Goal: Communication & Community: Participate in discussion

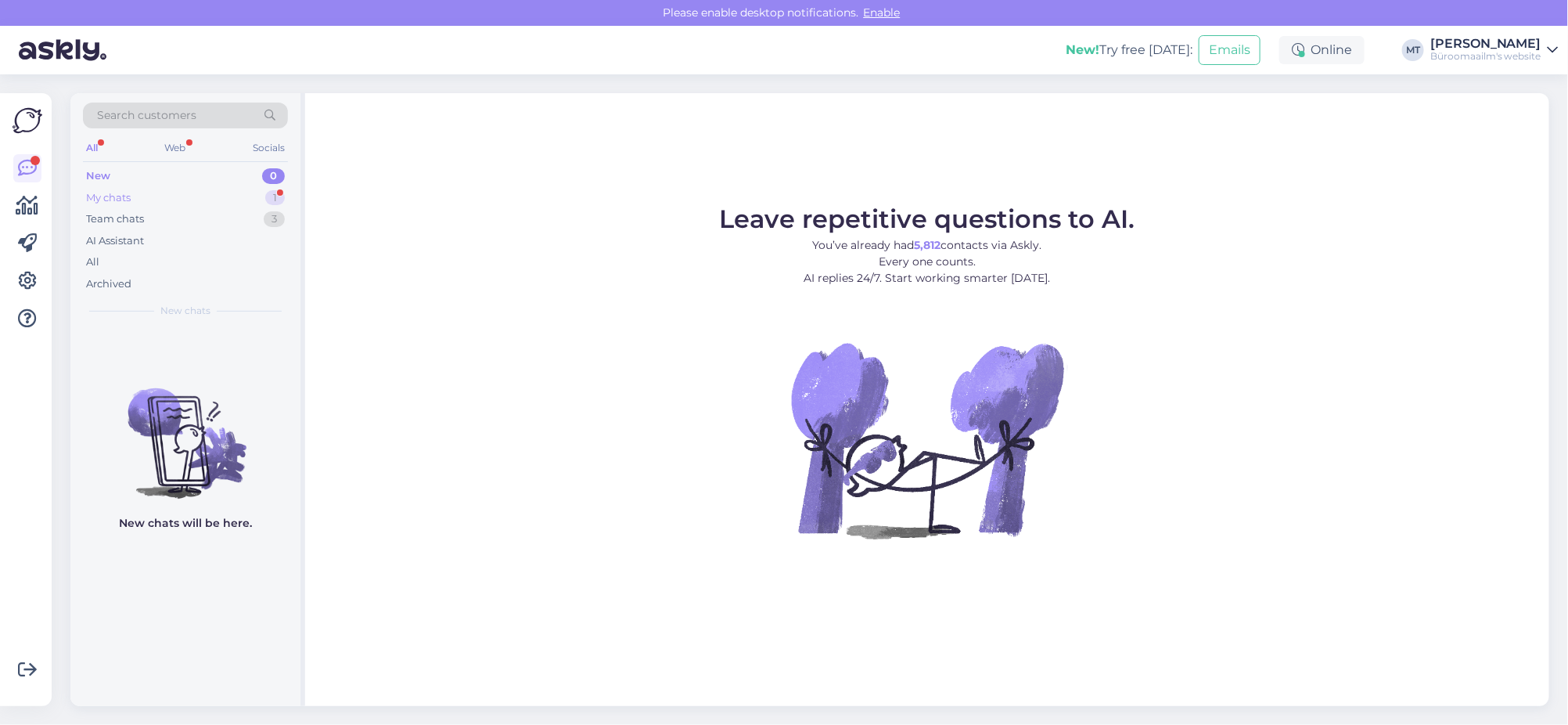
click at [96, 196] on div "My chats" at bounding box center [108, 197] width 45 height 16
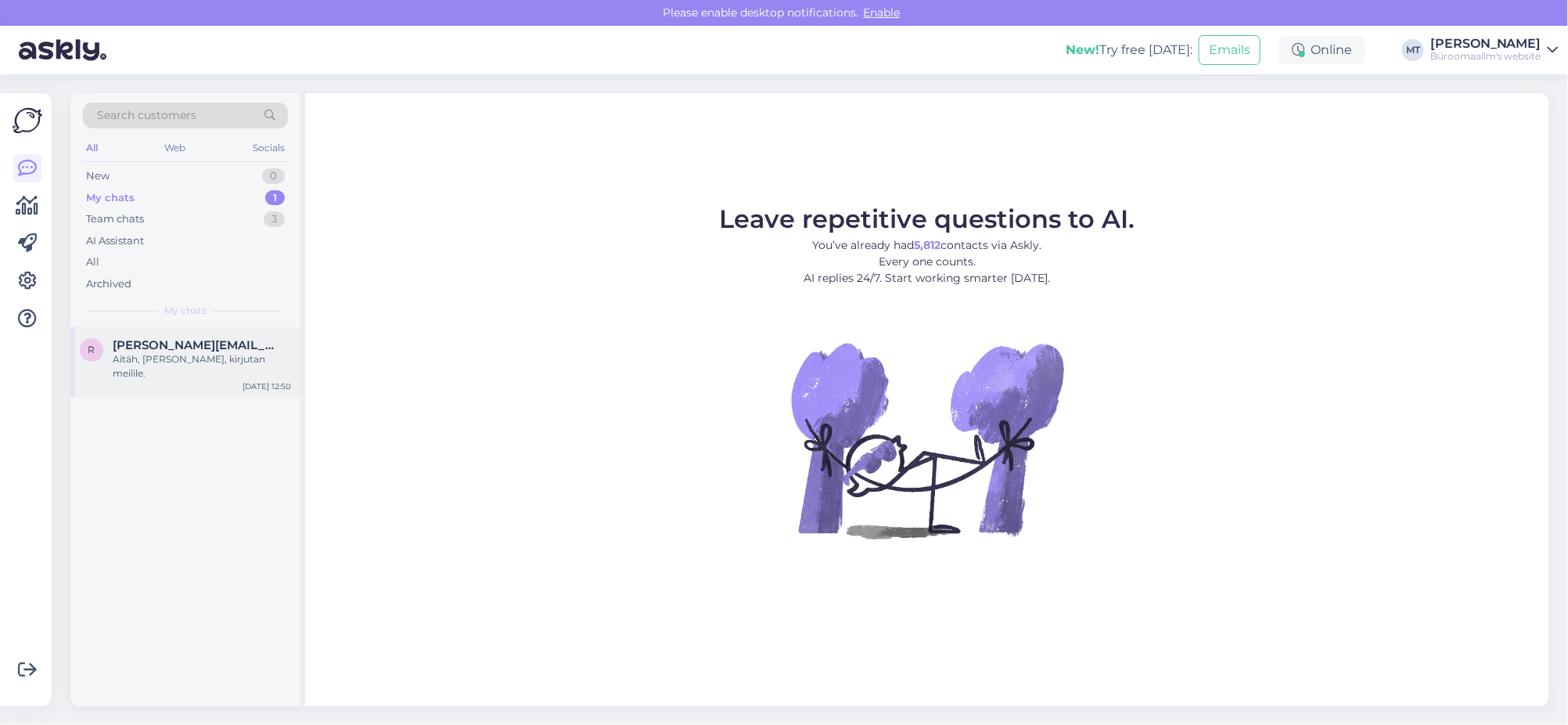
click at [165, 346] on span "rutt@buffalo.ee" at bounding box center [194, 344] width 163 height 14
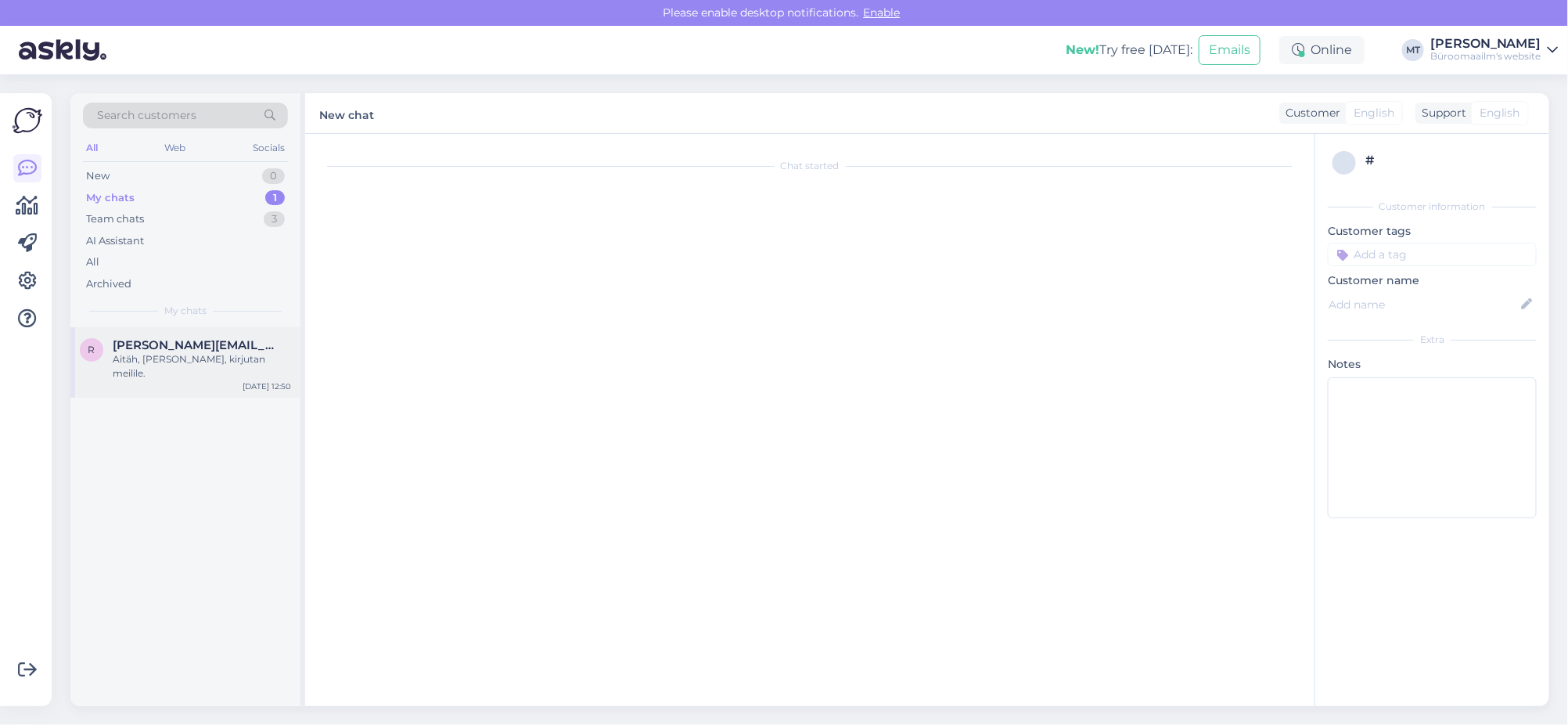
scroll to position [1108, 0]
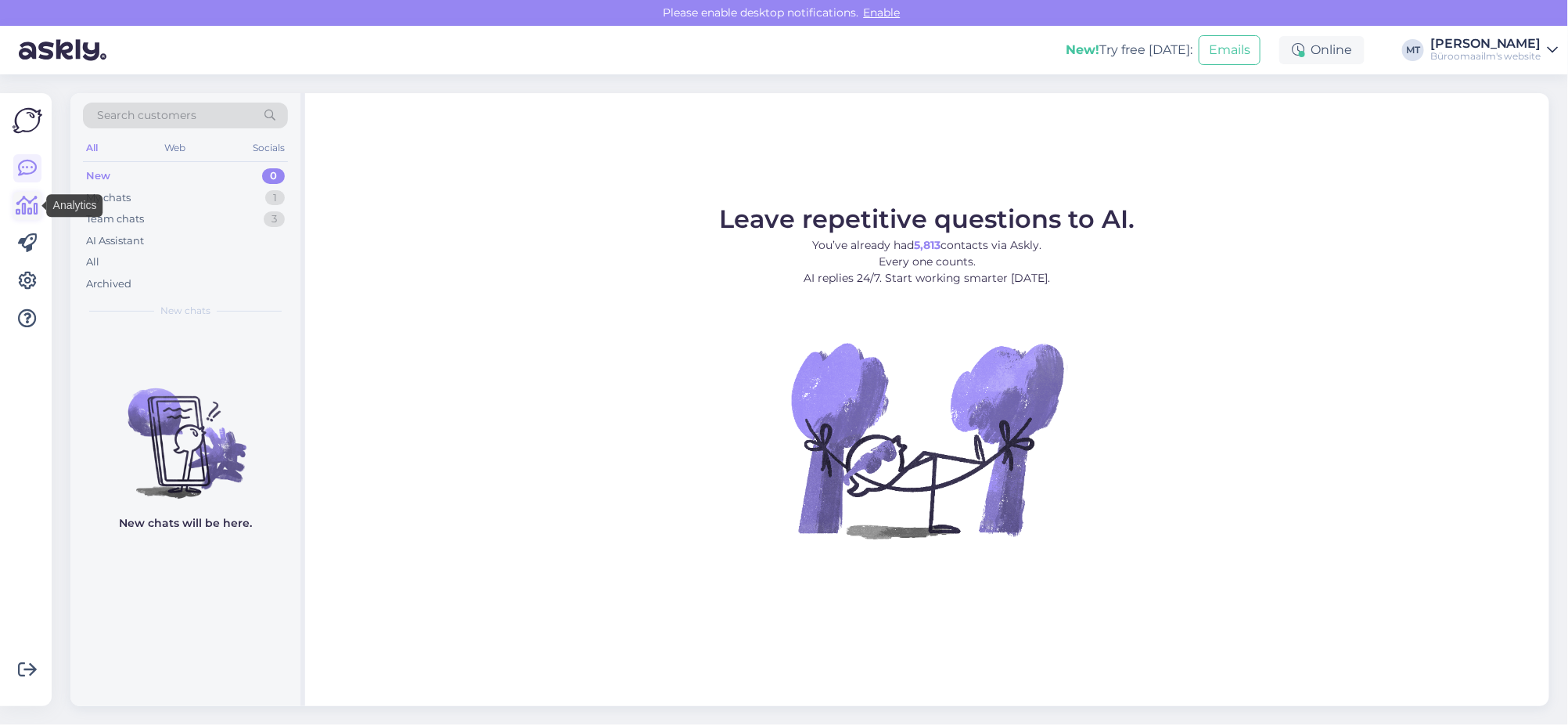
click at [27, 209] on icon at bounding box center [28, 205] width 23 height 19
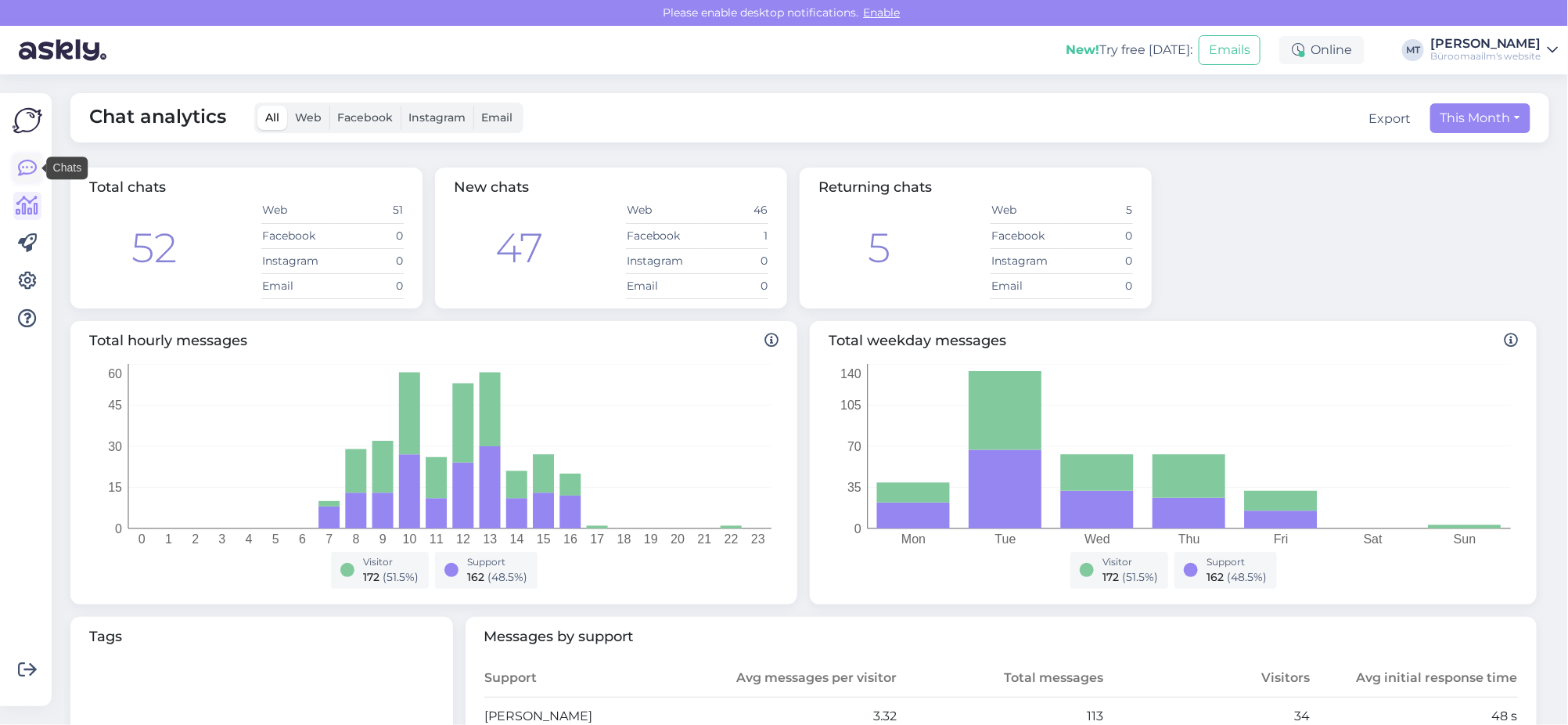
click at [19, 173] on icon at bounding box center [27, 168] width 19 height 19
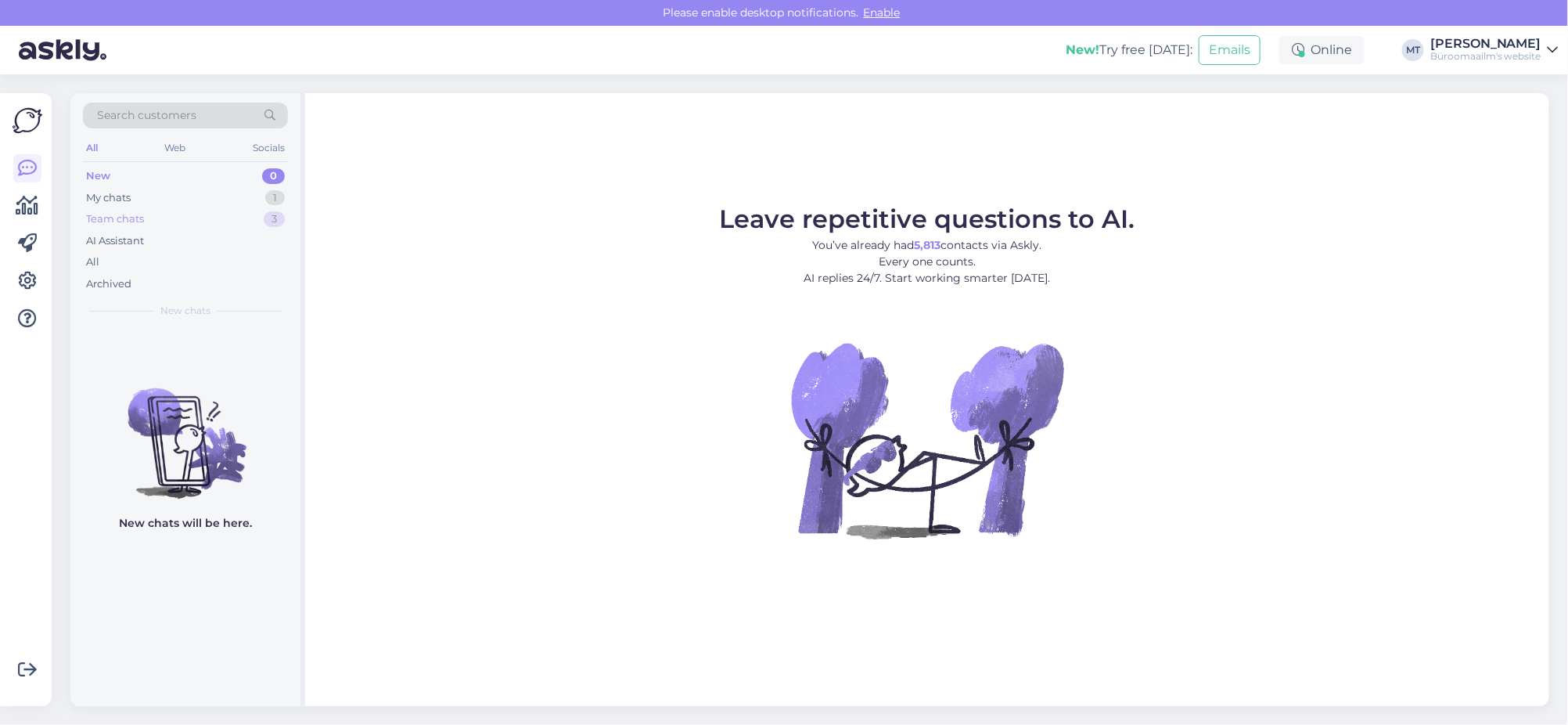
click at [129, 219] on div "Team chats" at bounding box center [115, 218] width 58 height 16
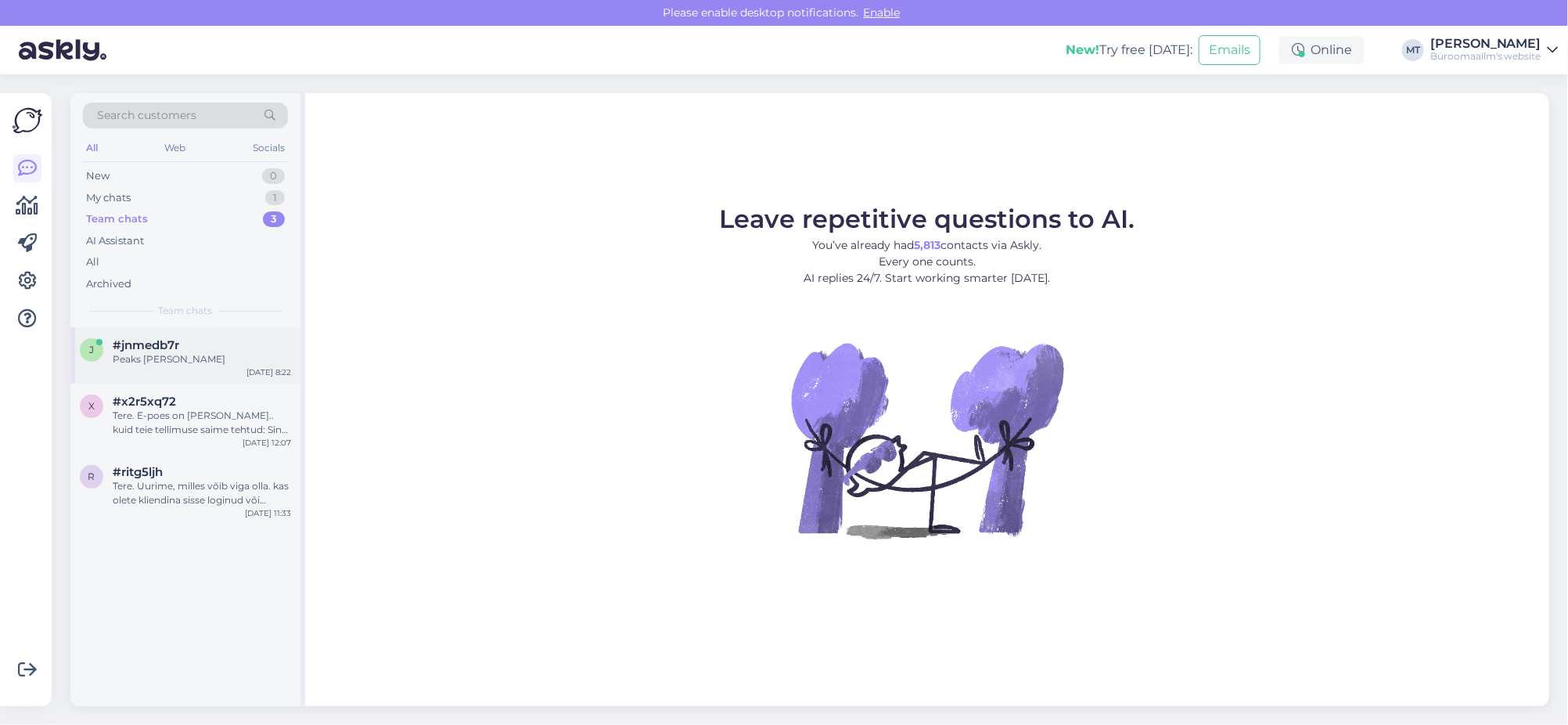
click at [137, 351] on span "#jnmedb7r" at bounding box center [146, 344] width 66 height 14
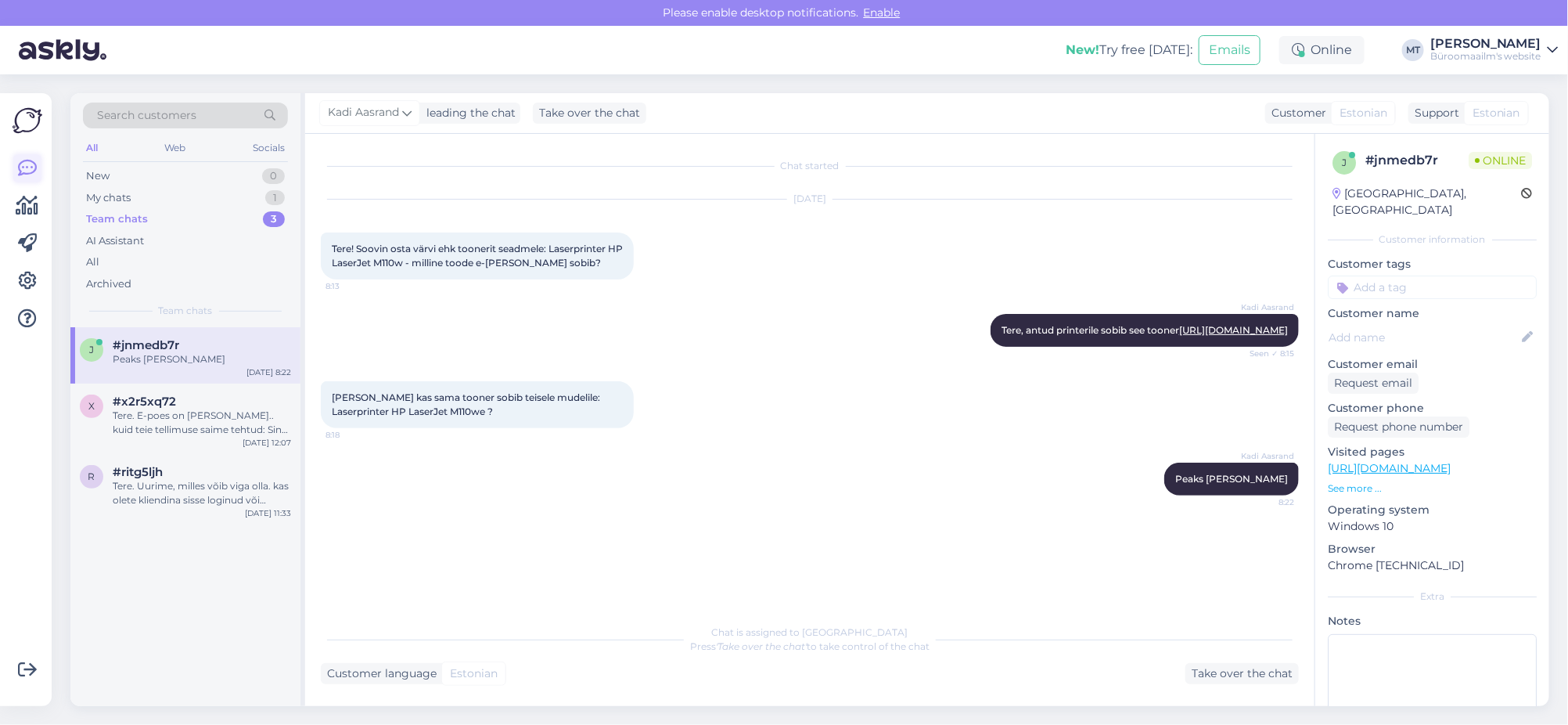
click at [22, 167] on icon at bounding box center [27, 168] width 19 height 19
